Goal: Task Accomplishment & Management: Manage account settings

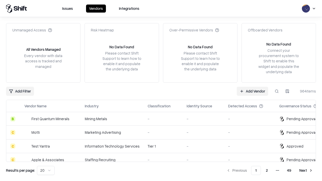
click at [252, 91] on link "Add Vendor" at bounding box center [251, 91] width 31 height 9
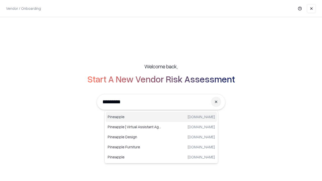
click at [161, 117] on div "Pineapple [DOMAIN_NAME]" at bounding box center [161, 117] width 111 height 10
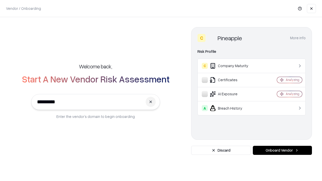
type input "*********"
click at [282, 150] on button "Onboard Vendor" at bounding box center [281, 150] width 59 height 9
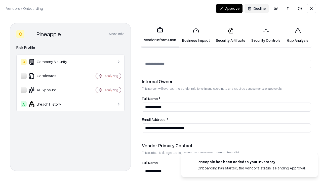
scroll to position [260, 0]
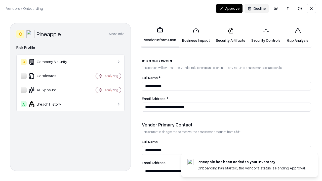
click at [196, 35] on link "Business Impact" at bounding box center [196, 35] width 34 height 23
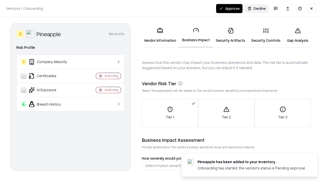
click at [230, 35] on link "Security Artifacts" at bounding box center [230, 35] width 35 height 23
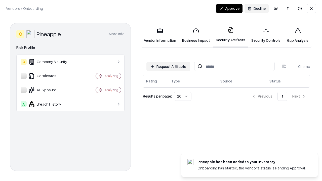
click at [168, 66] on button "Request Artifacts" at bounding box center [168, 66] width 44 height 9
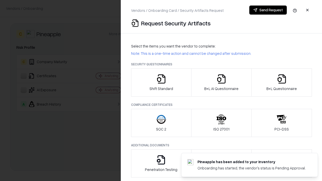
click at [161, 82] on icon "button" at bounding box center [161, 79] width 10 height 10
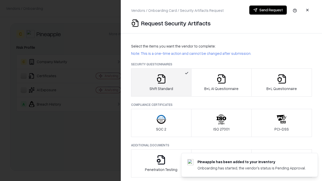
click at [268, 10] on button "Send Request" at bounding box center [267, 10] width 37 height 9
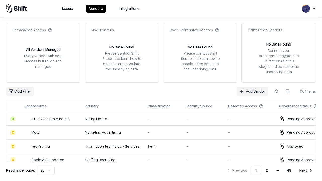
click at [276, 91] on button at bounding box center [276, 91] width 9 height 9
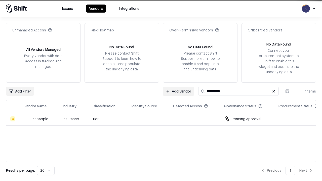
type input "*********"
click at [164, 119] on div "-" at bounding box center [147, 118] width 33 height 5
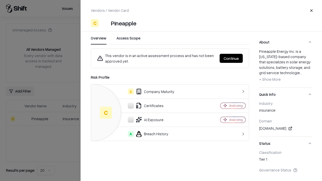
click at [231, 58] on button "Continue" at bounding box center [230, 58] width 23 height 9
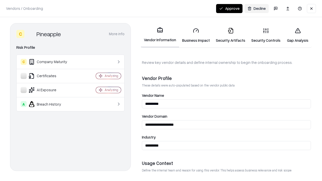
click at [230, 35] on link "Security Artifacts" at bounding box center [230, 35] width 35 height 23
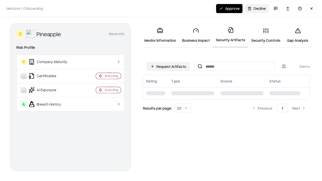
click at [229, 8] on button "Approve" at bounding box center [229, 8] width 26 height 9
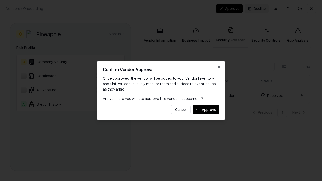
click at [205, 109] on button "Approve" at bounding box center [205, 109] width 26 height 9
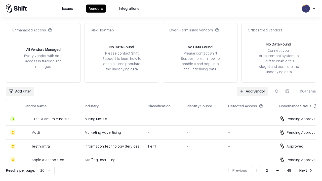
type input "*********"
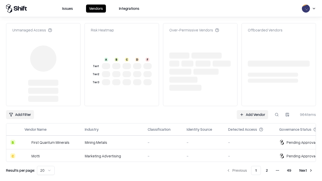
click at [252, 110] on link "Add Vendor" at bounding box center [251, 114] width 31 height 9
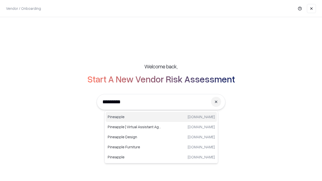
click at [161, 117] on div "Pineapple [DOMAIN_NAME]" at bounding box center [161, 117] width 111 height 10
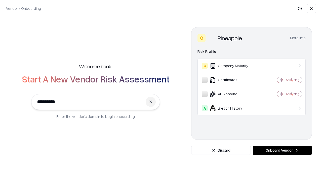
type input "*********"
click at [282, 150] on button "Onboard Vendor" at bounding box center [281, 150] width 59 height 9
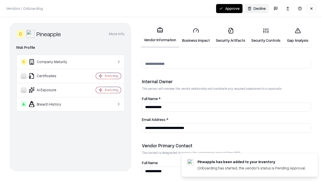
scroll to position [260, 0]
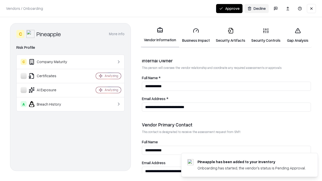
click at [229, 8] on button "Approve" at bounding box center [229, 8] width 26 height 9
